Goal: Task Accomplishment & Management: Use online tool/utility

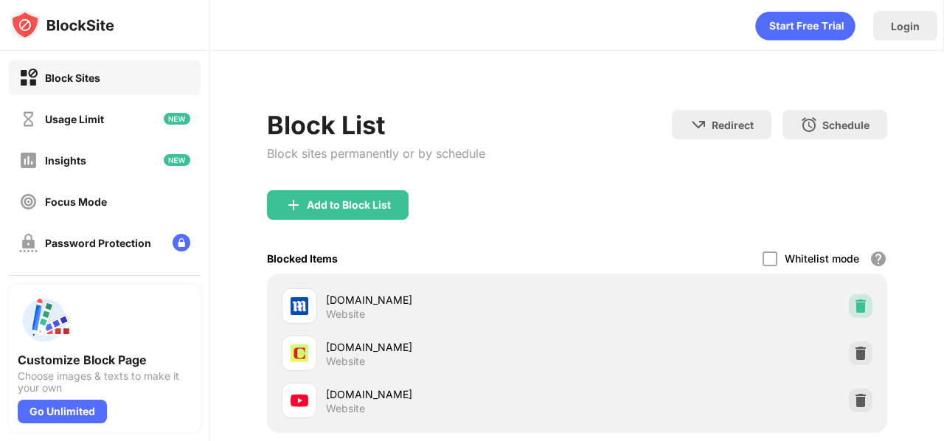
click at [853, 301] on img at bounding box center [860, 306] width 15 height 15
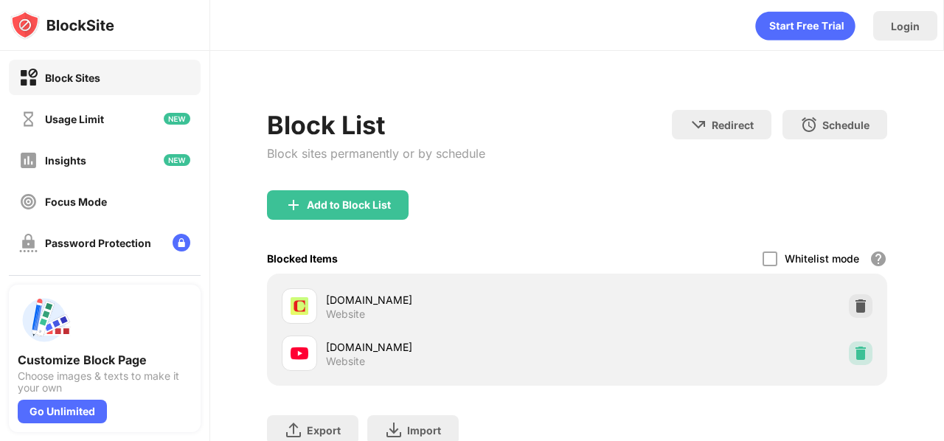
click at [853, 358] on img at bounding box center [860, 353] width 15 height 15
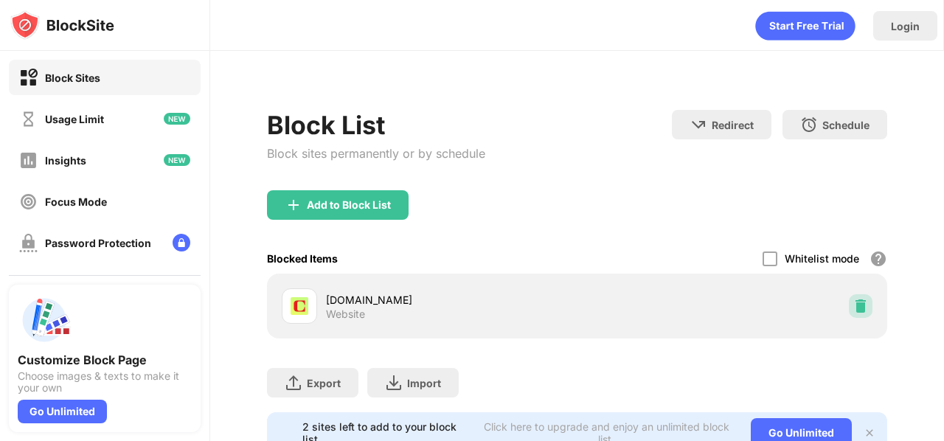
click at [853, 306] on img at bounding box center [860, 306] width 15 height 15
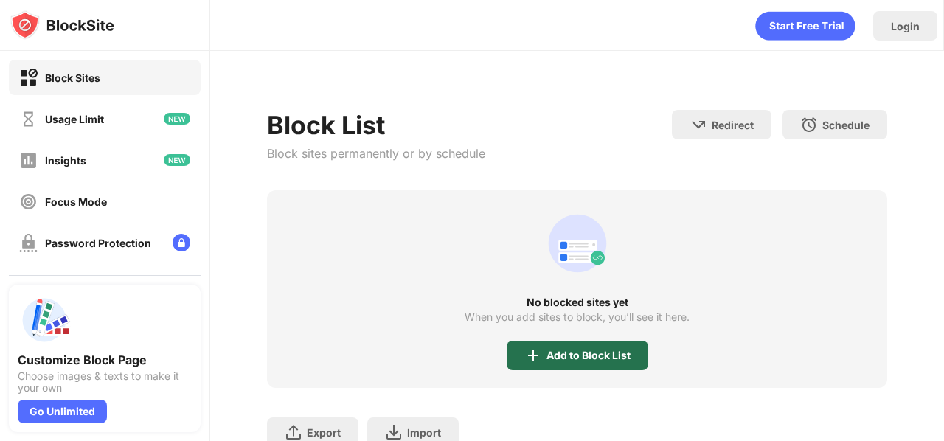
click at [616, 353] on div "Add to Block List" at bounding box center [588, 355] width 84 height 12
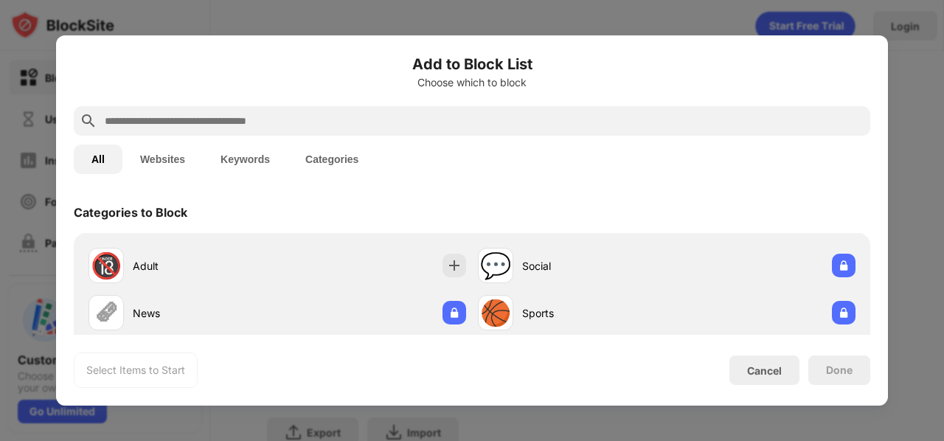
click at [375, 113] on input "text" at bounding box center [483, 121] width 761 height 18
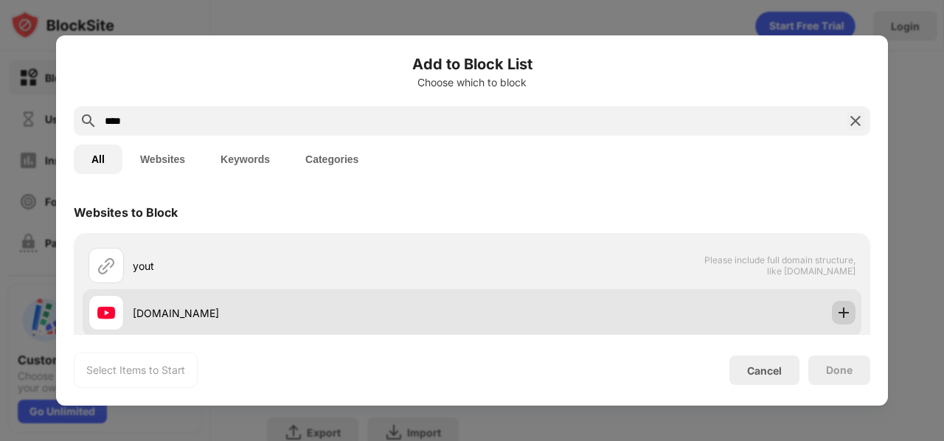
type input "****"
click at [836, 313] on img at bounding box center [843, 312] width 15 height 15
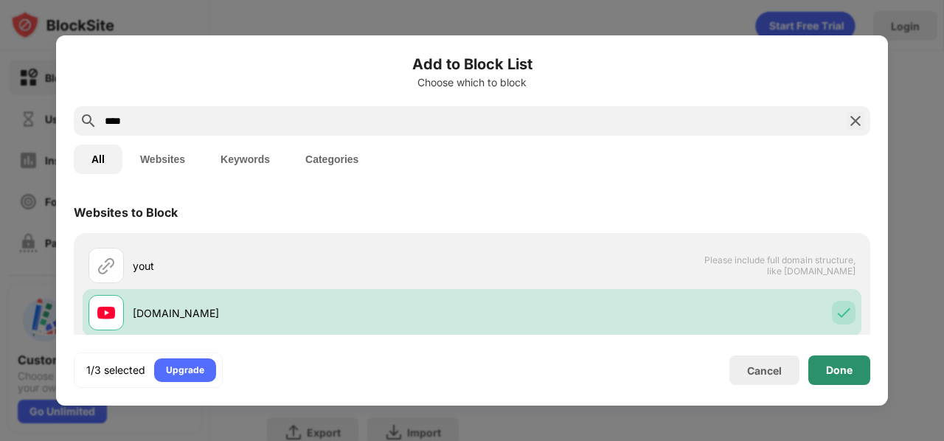
click at [836, 360] on div "Done" at bounding box center [839, 369] width 62 height 29
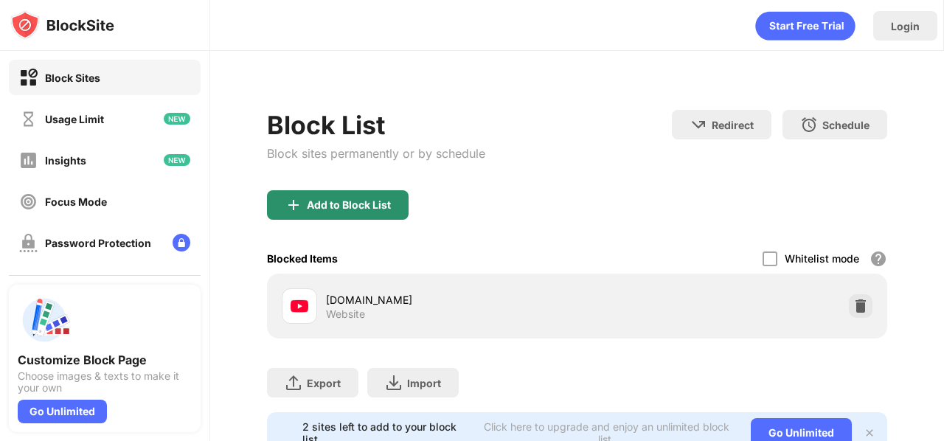
click at [367, 191] on div "Add to Block List" at bounding box center [338, 204] width 142 height 29
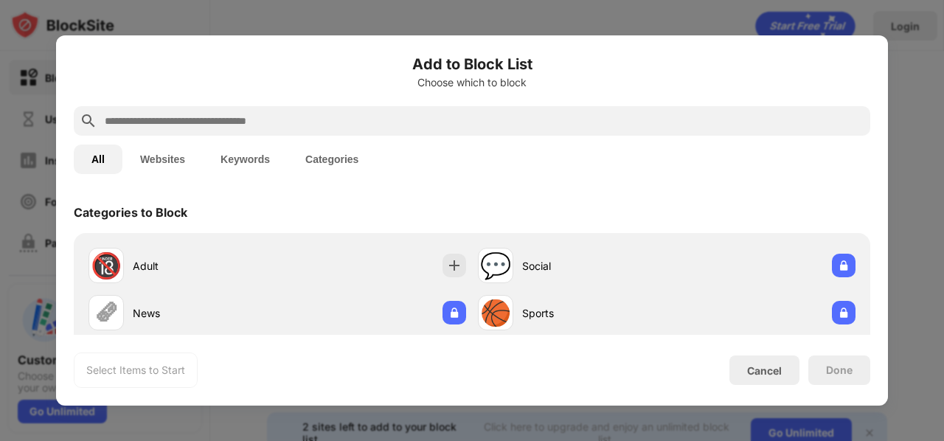
click at [345, 125] on input "text" at bounding box center [483, 121] width 761 height 18
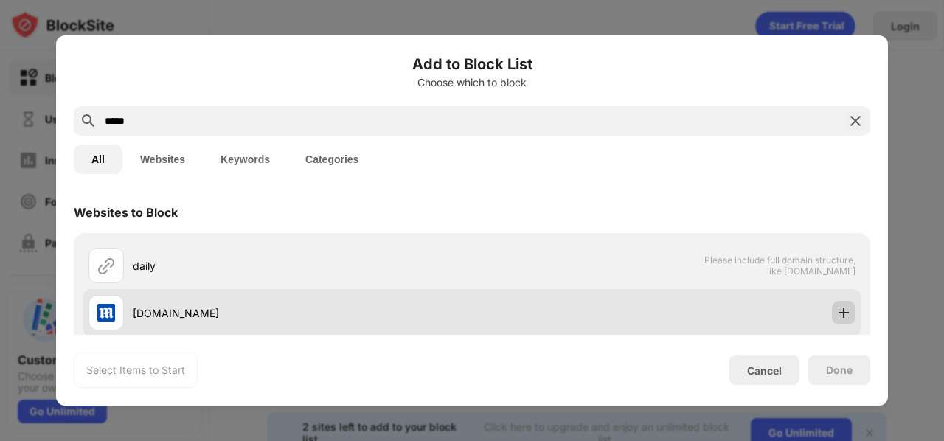
type input "*****"
click at [836, 314] on img at bounding box center [843, 312] width 15 height 15
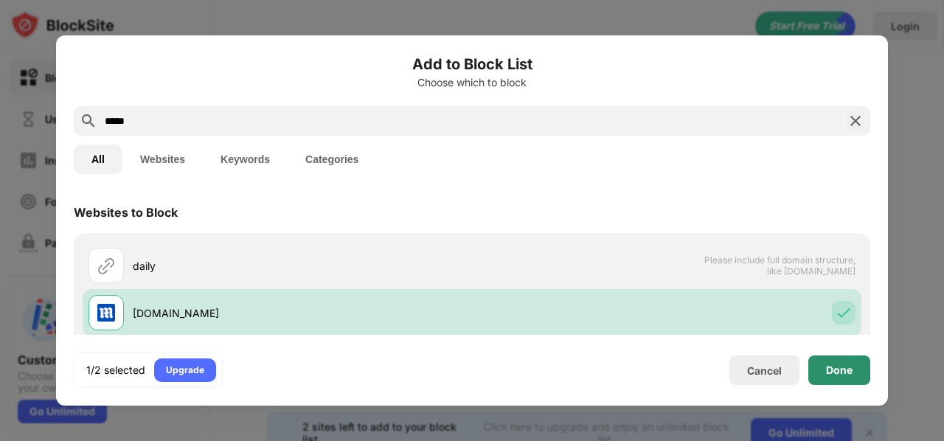
click at [823, 369] on div "Done" at bounding box center [839, 369] width 62 height 29
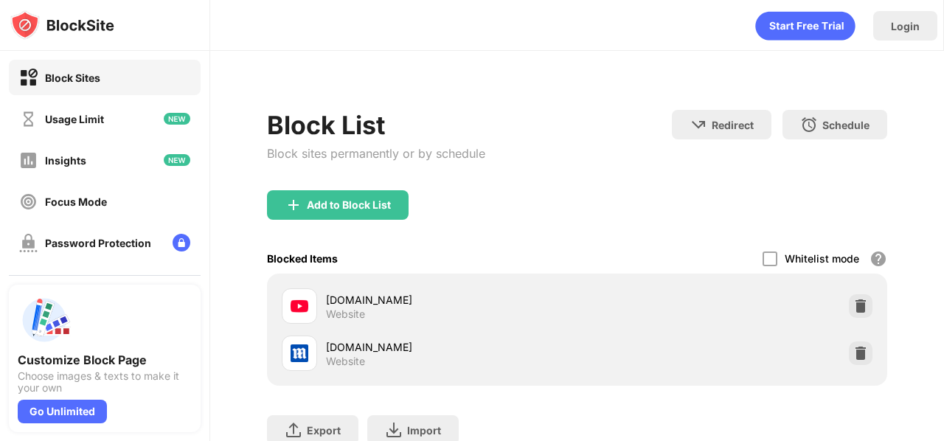
click at [410, 212] on div "Add to Block List" at bounding box center [577, 216] width 620 height 53
click at [370, 201] on div "Add to Block List" at bounding box center [349, 205] width 84 height 12
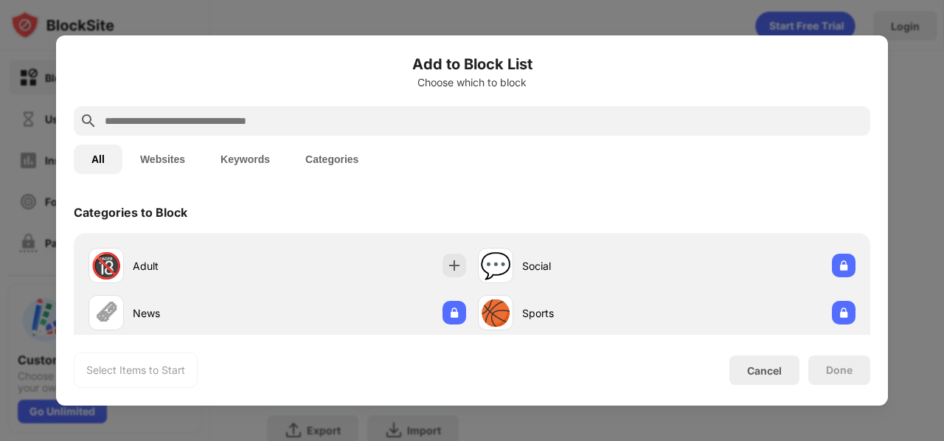
click at [302, 132] on div at bounding box center [472, 120] width 796 height 29
click at [303, 125] on input "text" at bounding box center [483, 121] width 761 height 18
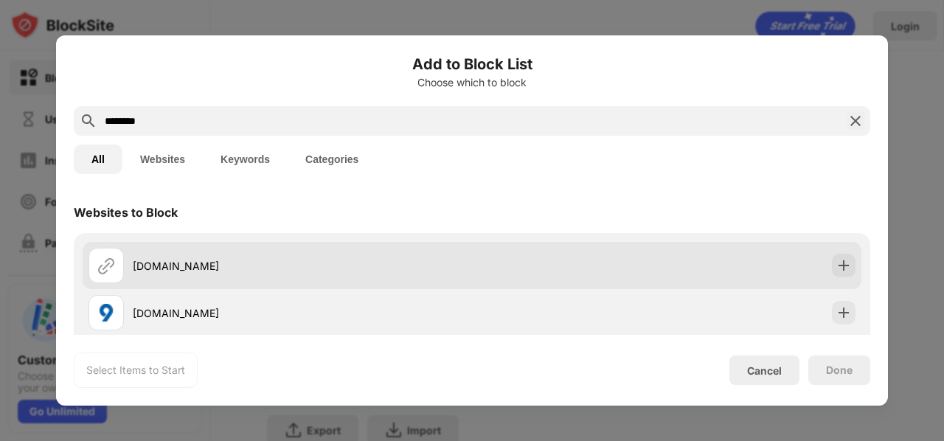
type input "********"
click at [832, 265] on div at bounding box center [844, 266] width 24 height 24
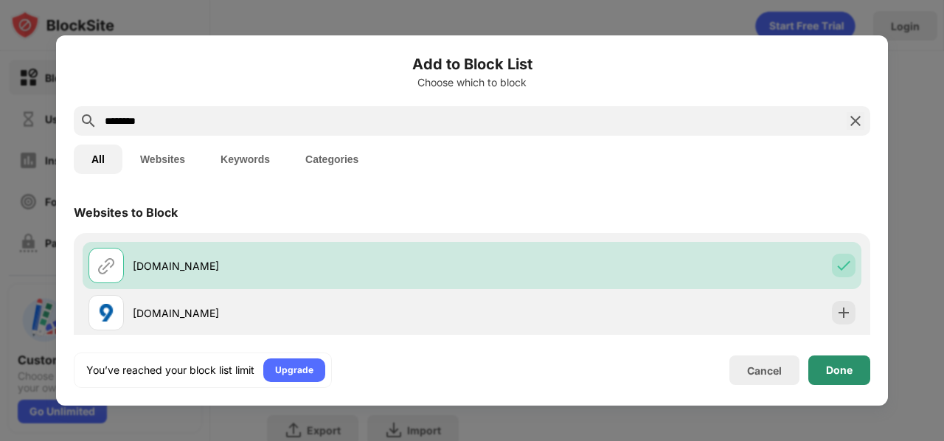
click at [834, 367] on div "Done" at bounding box center [839, 370] width 27 height 12
